Goal: Transaction & Acquisition: Book appointment/travel/reservation

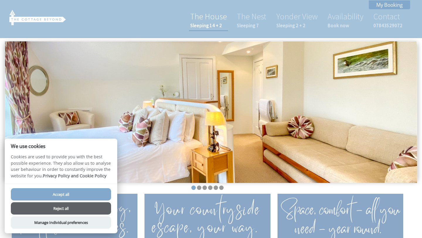
click at [214, 25] on small "Sleeping 14 + 2" at bounding box center [208, 25] width 37 height 6
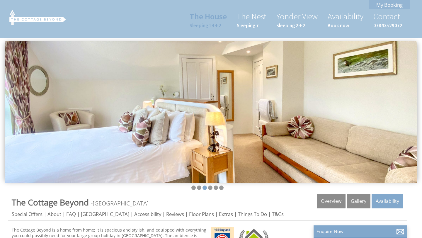
click at [386, 4] on link "My Booking" at bounding box center [389, 4] width 42 height 9
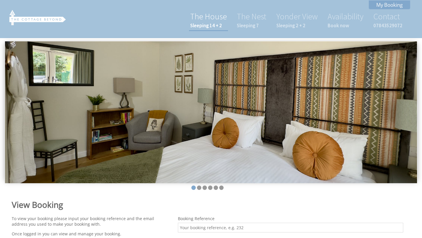
click at [218, 19] on link "The House Sleeping 14 + 2" at bounding box center [208, 20] width 37 height 18
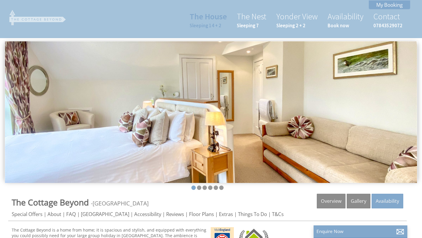
click at [37, 19] on img at bounding box center [37, 17] width 59 height 16
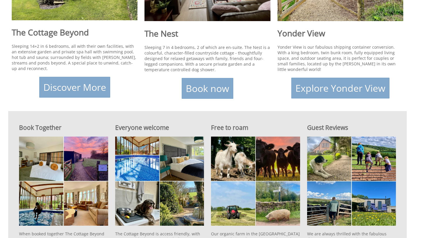
scroll to position [310, 0]
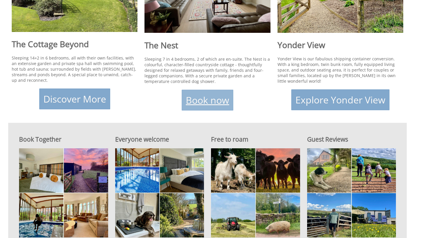
click at [201, 95] on link "Book now" at bounding box center [208, 100] width 52 height 21
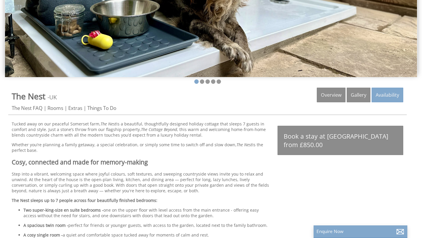
scroll to position [106, 0]
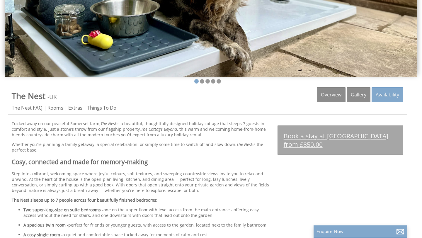
click at [312, 138] on link "Book a stay at [GEOGRAPHIC_DATA] from £850.00" at bounding box center [340, 139] width 126 height 29
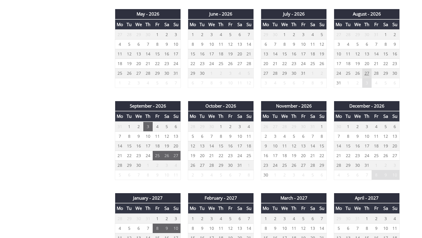
scroll to position [398, 0]
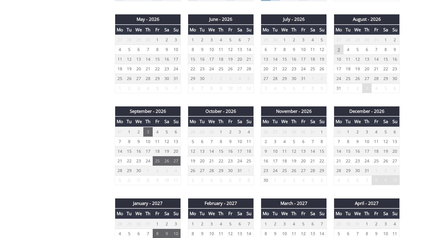
click at [339, 48] on td "3" at bounding box center [338, 50] width 9 height 10
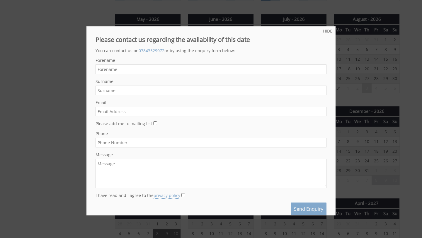
click at [327, 33] on link "HIDE" at bounding box center [327, 31] width 9 height 6
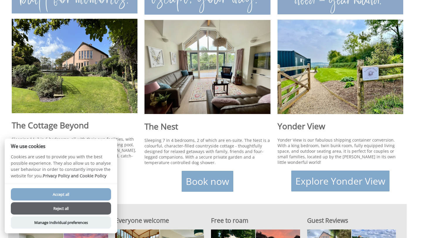
scroll to position [229, 0]
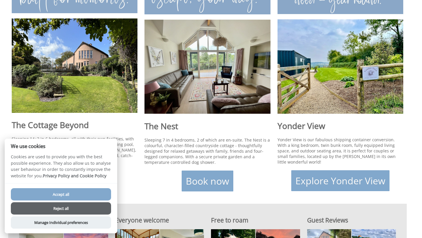
click at [74, 125] on h1 "The Cottage Beyond" at bounding box center [75, 124] width 126 height 11
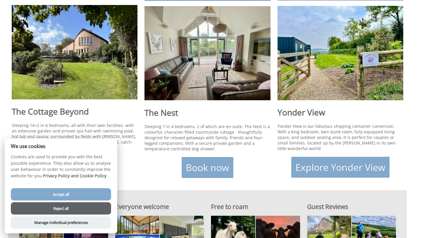
scroll to position [291, 0]
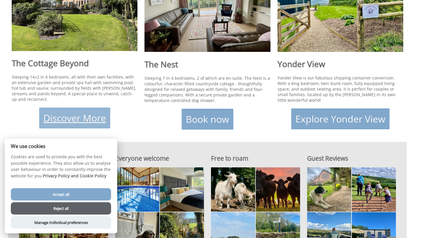
click at [74, 120] on link "Discover More" at bounding box center [74, 117] width 71 height 21
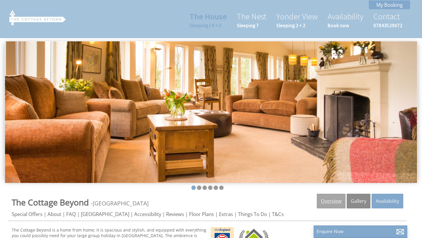
click at [330, 200] on link "Overview" at bounding box center [331, 201] width 29 height 15
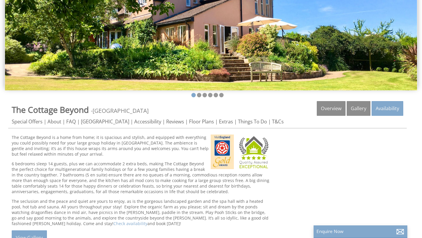
scroll to position [106, 0]
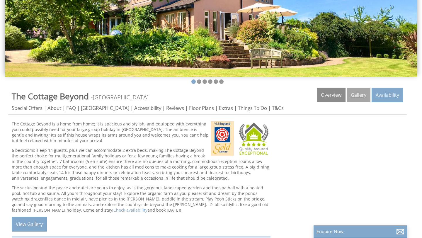
click at [360, 95] on link "Gallery" at bounding box center [358, 95] width 24 height 15
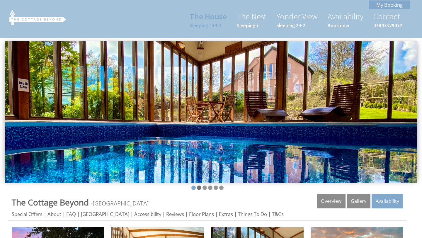
click at [199, 187] on li at bounding box center [199, 187] width 4 height 4
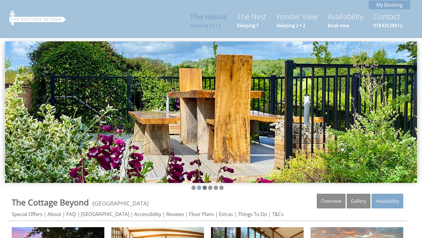
click at [205, 187] on li at bounding box center [204, 187] width 4 height 4
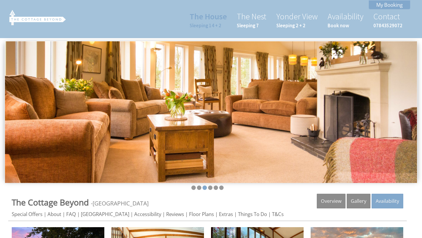
click at [208, 187] on ul at bounding box center [207, 188] width 398 height 6
click at [209, 187] on li at bounding box center [210, 187] width 4 height 4
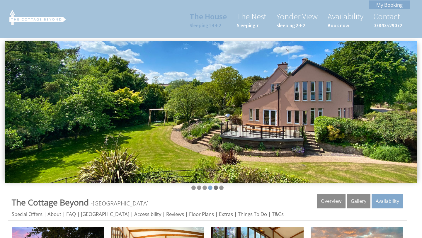
click at [217, 187] on li at bounding box center [216, 187] width 4 height 4
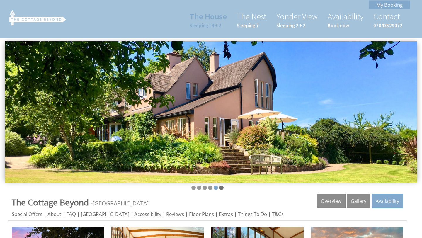
click at [222, 187] on li at bounding box center [221, 187] width 4 height 4
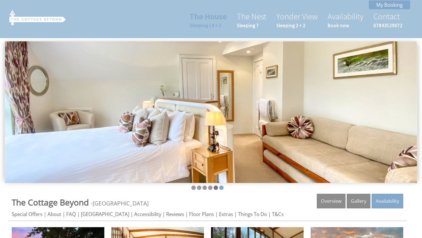
click at [216, 188] on li at bounding box center [216, 187] width 4 height 4
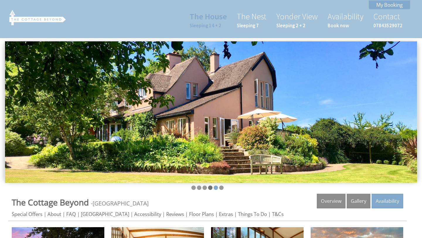
click at [210, 188] on li at bounding box center [210, 187] width 4 height 4
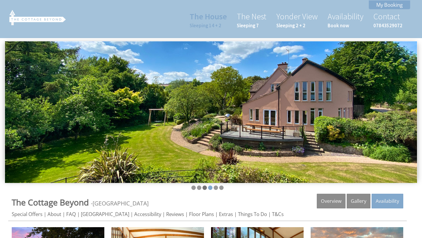
click at [205, 188] on li at bounding box center [204, 187] width 4 height 4
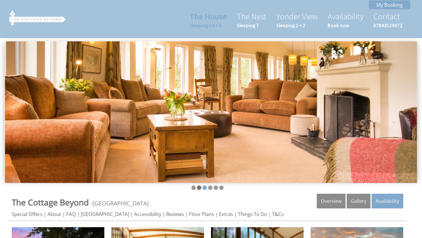
click at [199, 188] on li at bounding box center [199, 187] width 4 height 4
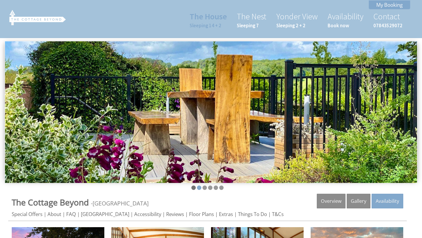
click at [192, 188] on li at bounding box center [193, 187] width 4 height 4
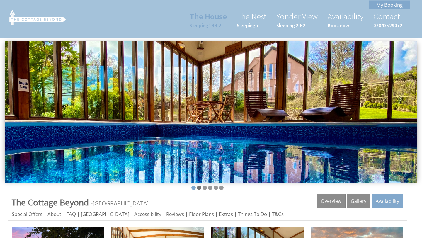
click at [198, 188] on li at bounding box center [199, 187] width 4 height 4
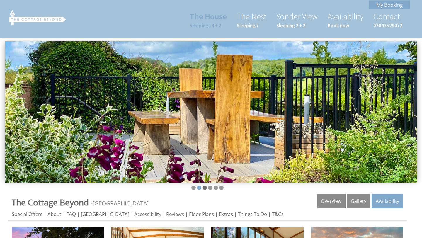
click at [206, 187] on li at bounding box center [204, 187] width 4 height 4
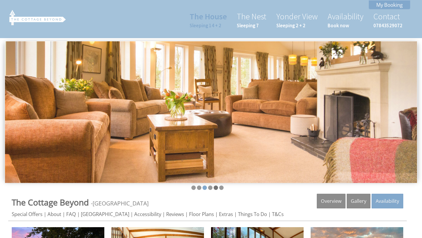
click at [214, 187] on li at bounding box center [216, 187] width 4 height 4
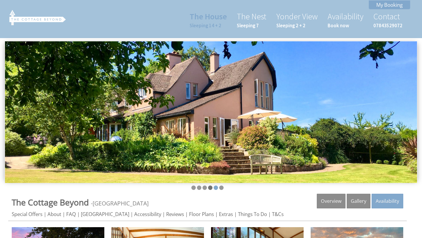
click at [211, 187] on li at bounding box center [210, 187] width 4 height 4
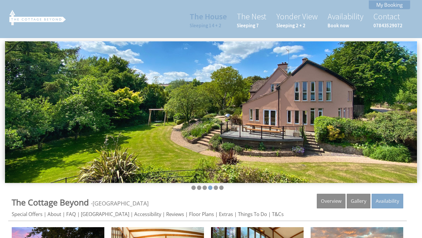
click at [223, 189] on ul at bounding box center [207, 188] width 398 height 6
click at [221, 188] on li at bounding box center [221, 187] width 4 height 4
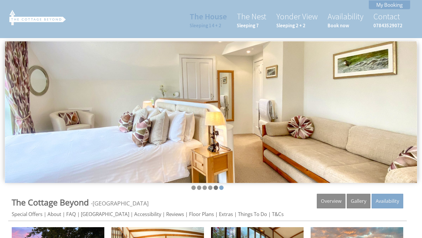
click at [214, 188] on li at bounding box center [216, 187] width 4 height 4
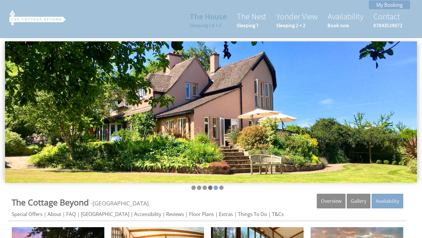
click at [211, 188] on li at bounding box center [210, 187] width 4 height 4
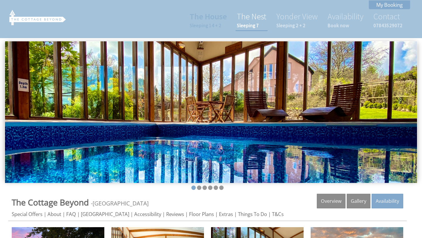
click at [259, 18] on link "The Nest Sleeping 7" at bounding box center [252, 20] width 30 height 18
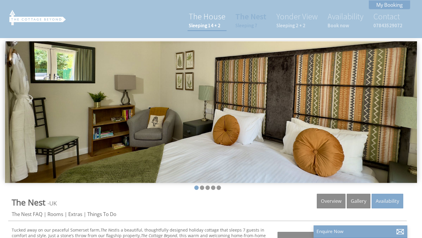
click at [218, 22] on link "The House Sleeping 14 + 2" at bounding box center [207, 20] width 37 height 18
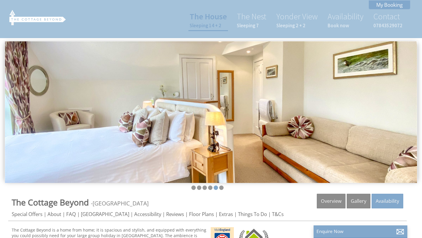
click at [211, 23] on small "Sleeping 14 + 2" at bounding box center [207, 25] width 37 height 6
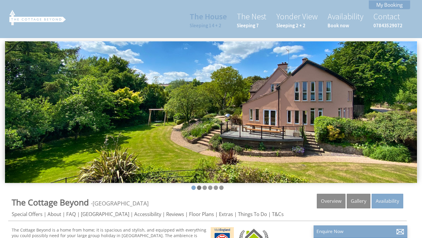
click at [198, 188] on li at bounding box center [199, 187] width 4 height 4
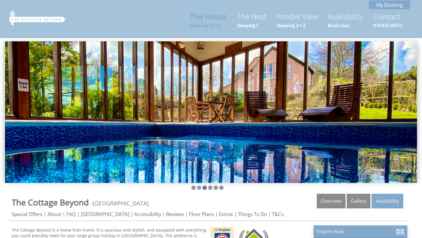
click at [204, 188] on li at bounding box center [204, 187] width 4 height 4
